Goal: Transaction & Acquisition: Purchase product/service

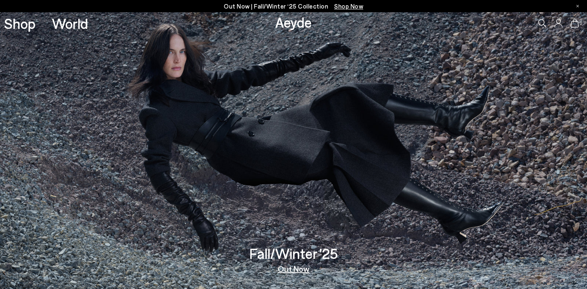
click at [560, 23] on icon at bounding box center [559, 23] width 8 height 9
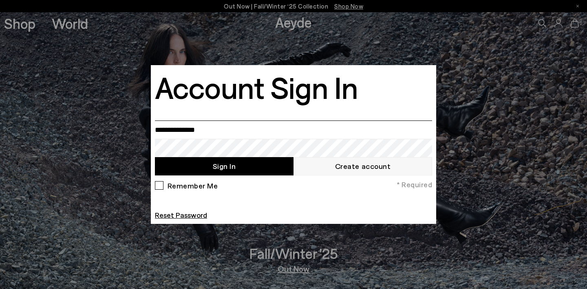
type input "**********"
click at [213, 161] on button "Sign In" at bounding box center [224, 166] width 139 height 18
click at [242, 196] on div "Remember Me * Required Reset Password" at bounding box center [293, 200] width 281 height 41
drag, startPoint x: 258, startPoint y: 131, endPoint x: 76, endPoint y: 125, distance: 182.3
click at [76, 125] on body "Your item is added to cart. View Cart × Out Now | Fall/Winter ‘25 Collection Sh…" at bounding box center [293, 144] width 587 height 289
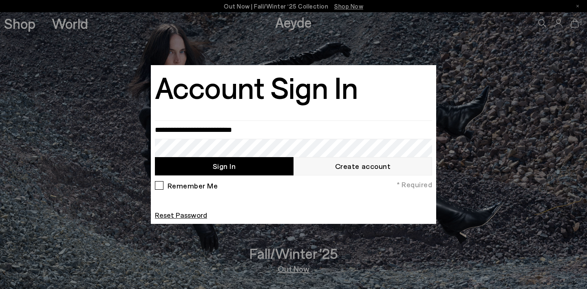
click at [188, 213] on link "Reset Password" at bounding box center [181, 215] width 52 height 9
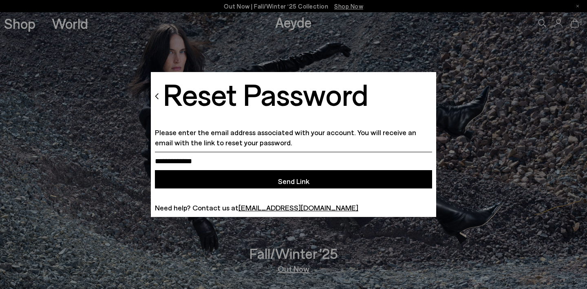
click at [228, 157] on input "email" at bounding box center [293, 161] width 277 height 18
paste input "**********"
type input "**********"
click at [294, 179] on button "Send Link" at bounding box center [293, 179] width 277 height 18
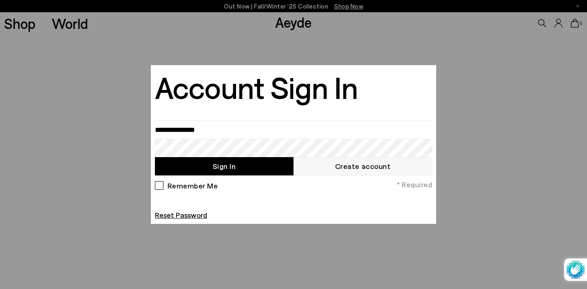
click at [382, 166] on link "Create account" at bounding box center [362, 166] width 139 height 18
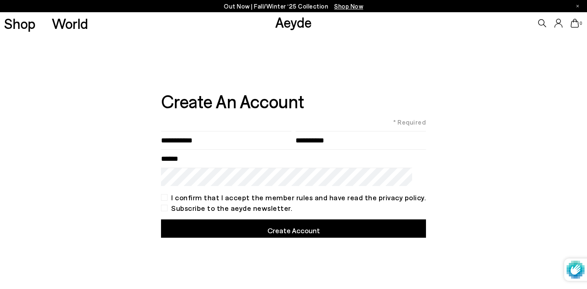
click at [200, 139] on input"] "text" at bounding box center [226, 140] width 130 height 18
type input"] "*******"
type input"] "*****"
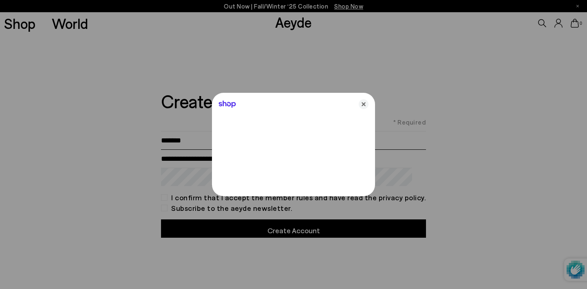
type input "**********"
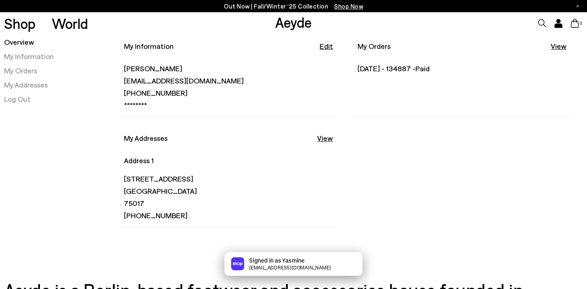
scroll to position [71, 0]
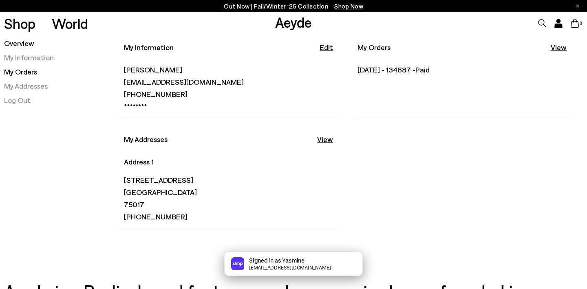
click at [29, 74] on link "My Orders" at bounding box center [20, 71] width 33 height 9
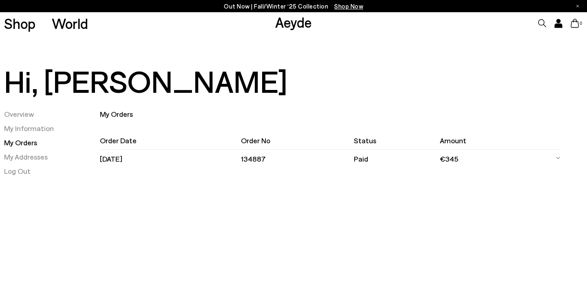
click at [96, 160] on li "My Addresses" at bounding box center [52, 157] width 96 height 10
click at [122, 163] on td "[DATE]" at bounding box center [170, 159] width 141 height 18
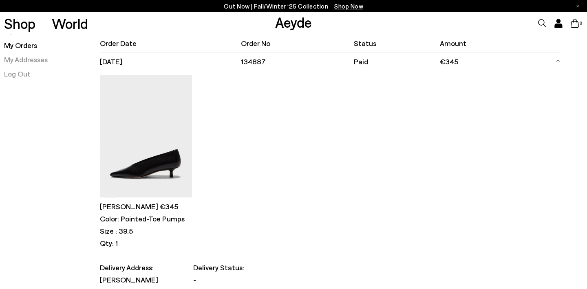
scroll to position [13, 0]
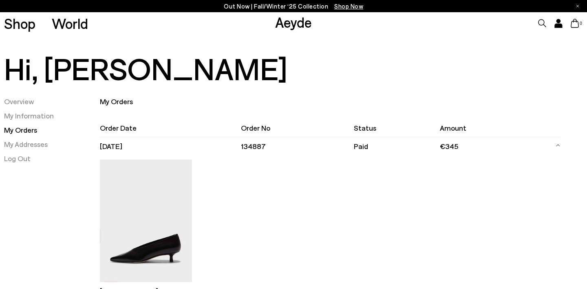
click at [558, 143] on icon at bounding box center [558, 145] width 5 height 12
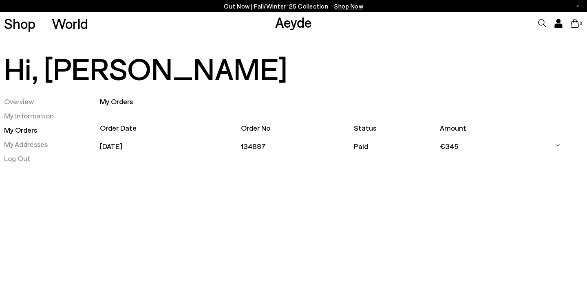
click at [113, 150] on td "30.09.2025" at bounding box center [170, 146] width 141 height 18
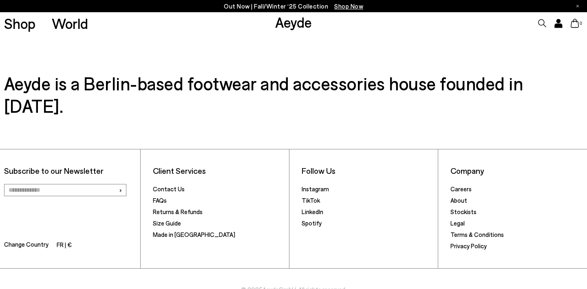
scroll to position [417, 0]
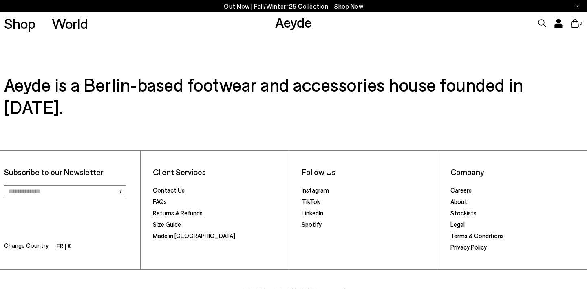
click at [183, 210] on link "Returns & Refunds" at bounding box center [178, 213] width 50 height 7
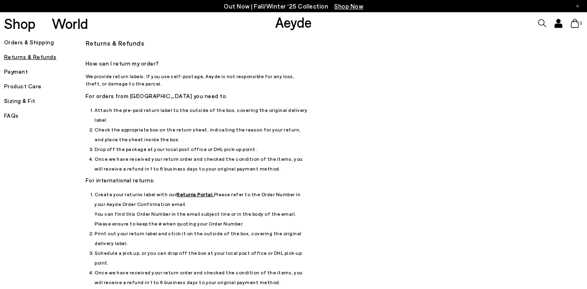
click at [29, 56] on h5 "Returns & Refunds" at bounding box center [45, 56] width 82 height 11
click at [33, 45] on h5 "Orders & Shipping" at bounding box center [45, 42] width 82 height 11
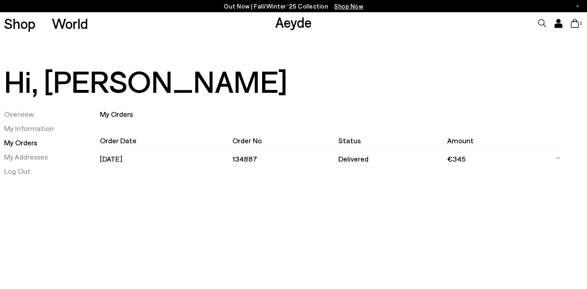
click at [251, 161] on td "134887" at bounding box center [285, 159] width 106 height 18
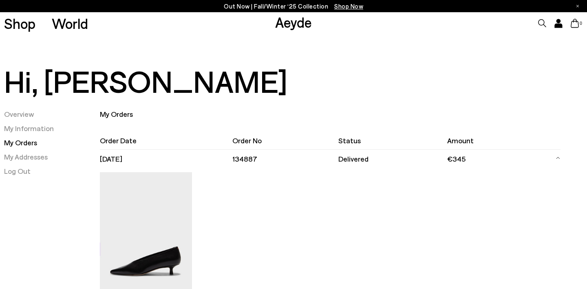
click at [133, 225] on img at bounding box center [146, 233] width 92 height 123
click at [153, 270] on img at bounding box center [146, 233] width 92 height 123
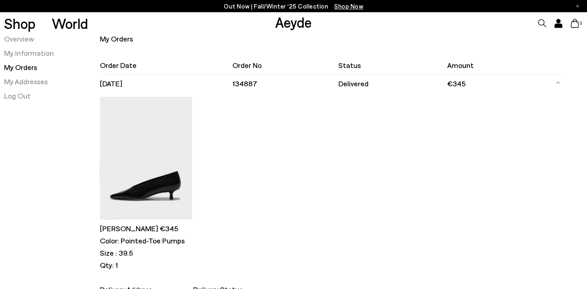
scroll to position [88, 0]
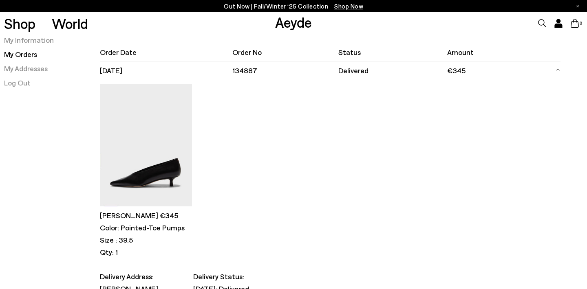
click at [142, 219] on p "Clara €345" at bounding box center [146, 216] width 92 height 10
click at [134, 228] on p "Color: Pointed-Toe Pumps" at bounding box center [146, 228] width 92 height 10
click at [140, 184] on img at bounding box center [146, 145] width 92 height 123
drag, startPoint x: 121, startPoint y: 229, endPoint x: 218, endPoint y: 228, distance: 97.0
click at [218, 229] on div "Clara €345 Color: Pointed-Toe Pumps Size : 39.5 Qty: 1" at bounding box center [330, 176] width 461 height 192
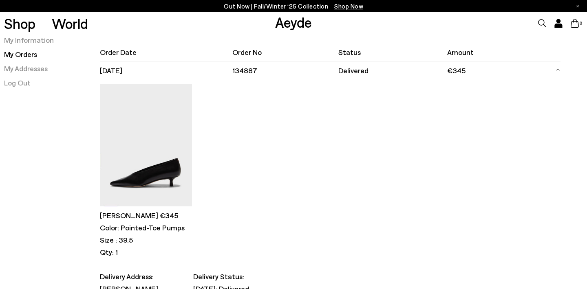
copy p "Pointed-Toe Pumps"
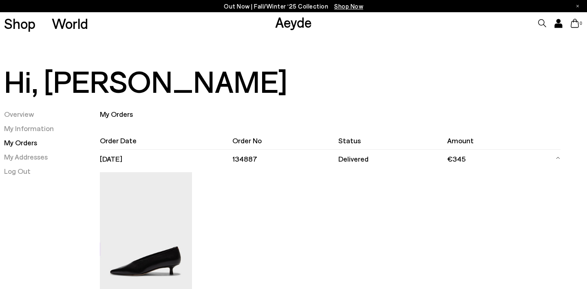
scroll to position [0, 0]
click at [540, 22] on icon at bounding box center [542, 23] width 8 height 8
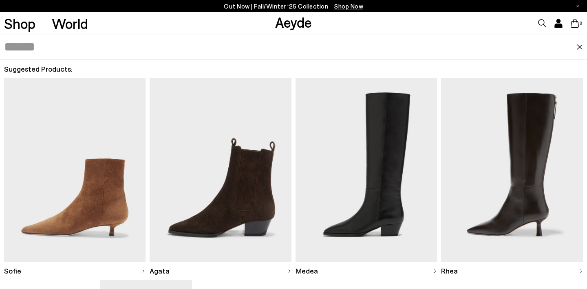
click at [323, 50] on input "text" at bounding box center [290, 47] width 572 height 24
click at [24, 54] on input "text" at bounding box center [290, 47] width 572 height 24
paste input "**********"
type input "**********"
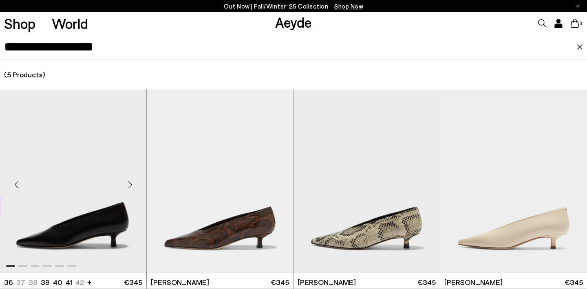
scroll to position [0, 0]
click at [77, 203] on img "1 / 6" at bounding box center [73, 182] width 146 height 184
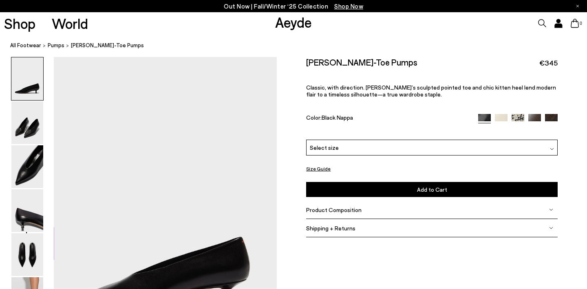
scroll to position [58, 0]
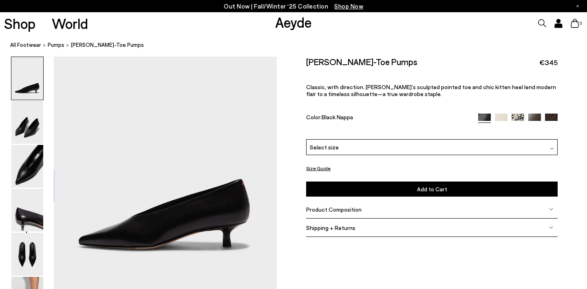
click at [384, 144] on div "Select size" at bounding box center [431, 147] width 251 height 16
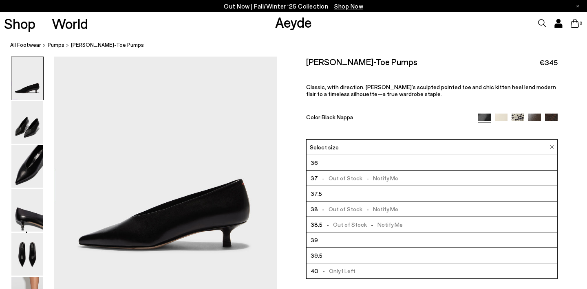
click at [322, 238] on li "39" at bounding box center [432, 240] width 251 height 15
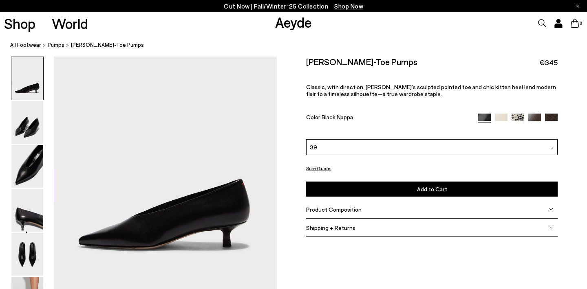
click at [360, 187] on button "Add to Cart Select a Size First" at bounding box center [431, 189] width 251 height 15
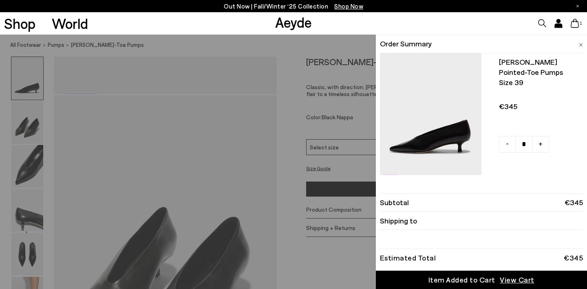
scroll to position [261, 0]
click at [513, 280] on span "View Cart" at bounding box center [517, 280] width 35 height 10
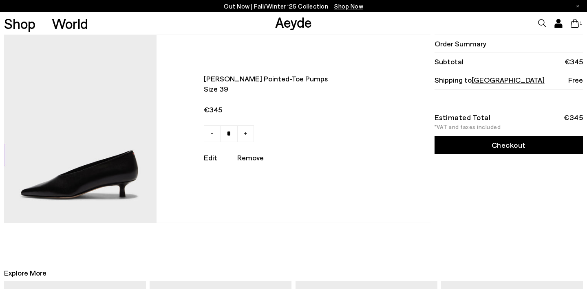
click at [488, 148] on link "Checkout" at bounding box center [508, 145] width 148 height 18
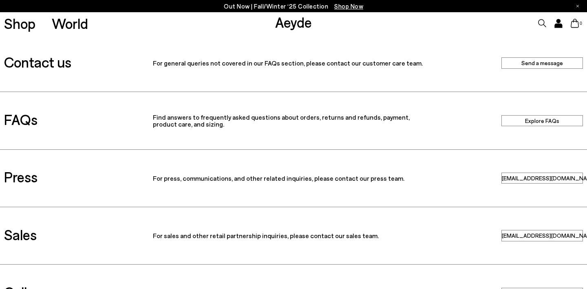
click at [546, 64] on link "Send a message" at bounding box center [542, 62] width 82 height 11
